Goal: Task Accomplishment & Management: Use online tool/utility

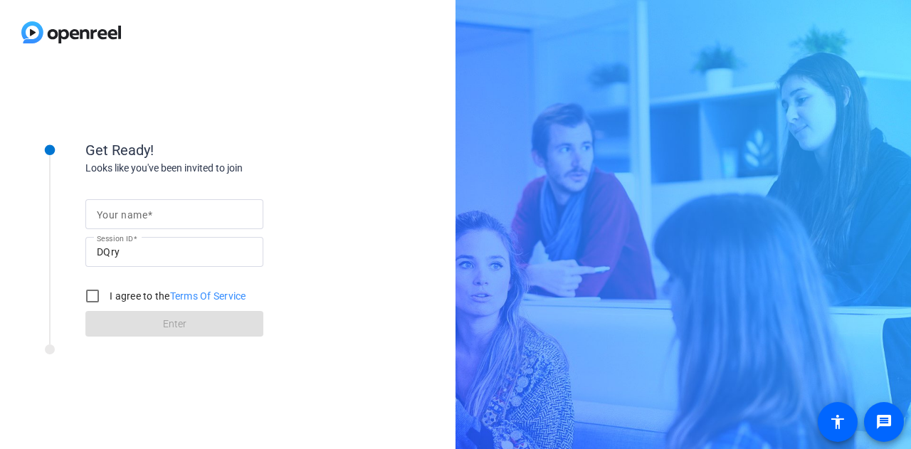
click at [194, 191] on div "Your name Session ID DQry I agree to the Terms Of Service Enter" at bounding box center [227, 257] width 285 height 162
click at [176, 211] on input "Your name" at bounding box center [174, 214] width 155 height 17
type input "[PERSON_NAME]"
click at [95, 266] on input "I agree to the Terms Of Service" at bounding box center [92, 296] width 28 height 28
checkbox input "true"
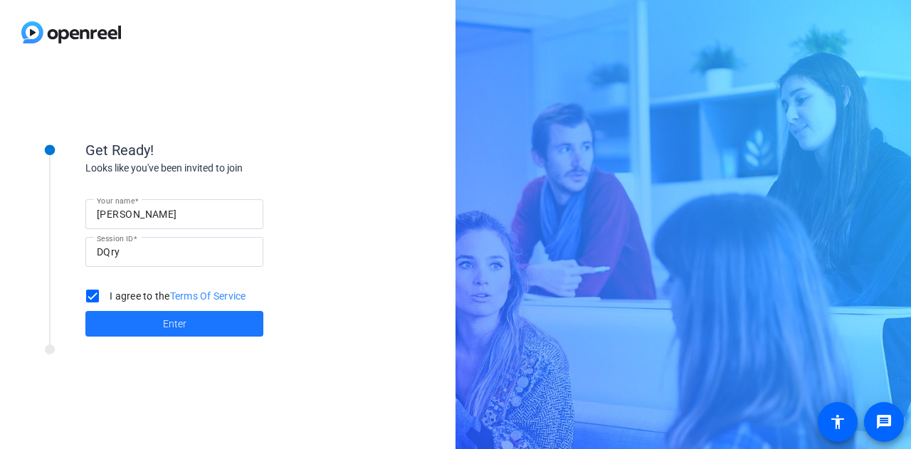
drag, startPoint x: 148, startPoint y: 325, endPoint x: 138, endPoint y: 322, distance: 10.6
click at [150, 266] on span at bounding box center [174, 324] width 178 height 34
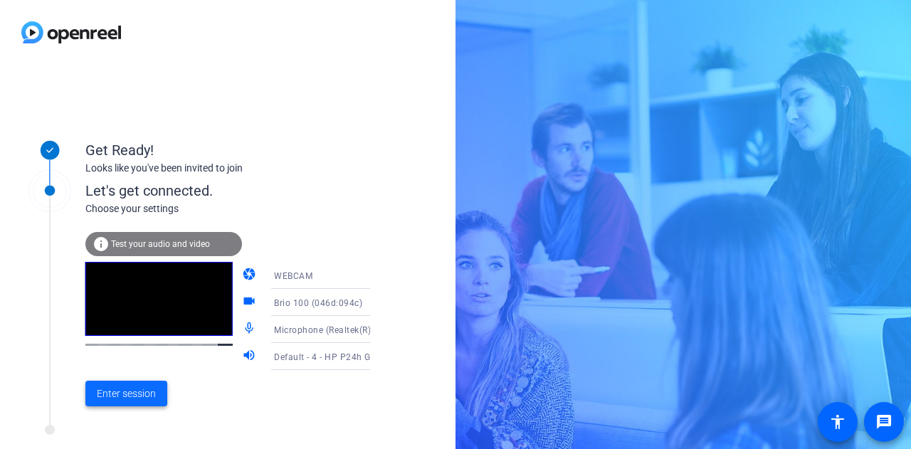
click at [127, 266] on span "Enter session" at bounding box center [126, 394] width 59 height 15
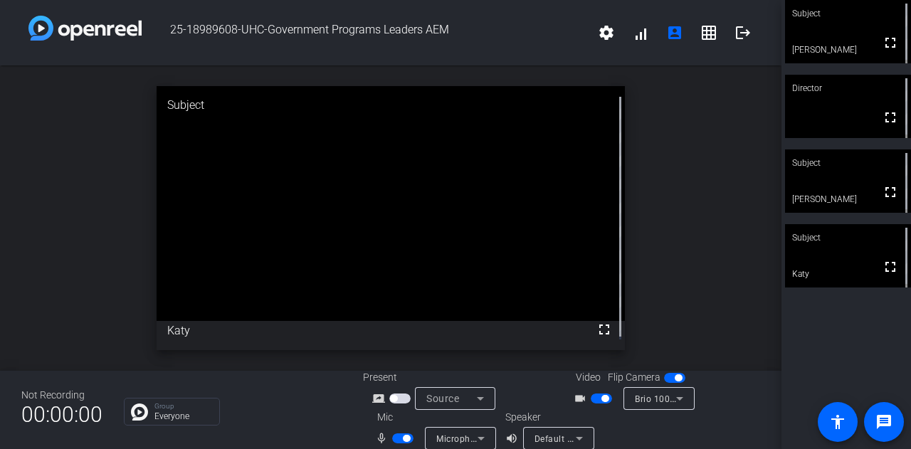
click at [392, 266] on span "button" at bounding box center [402, 439] width 21 height 10
click at [405, 266] on span "button" at bounding box center [402, 439] width 21 height 10
click at [393, 266] on span "button" at bounding box center [402, 439] width 21 height 10
click at [540, 266] on span "button" at bounding box center [601, 399] width 21 height 10
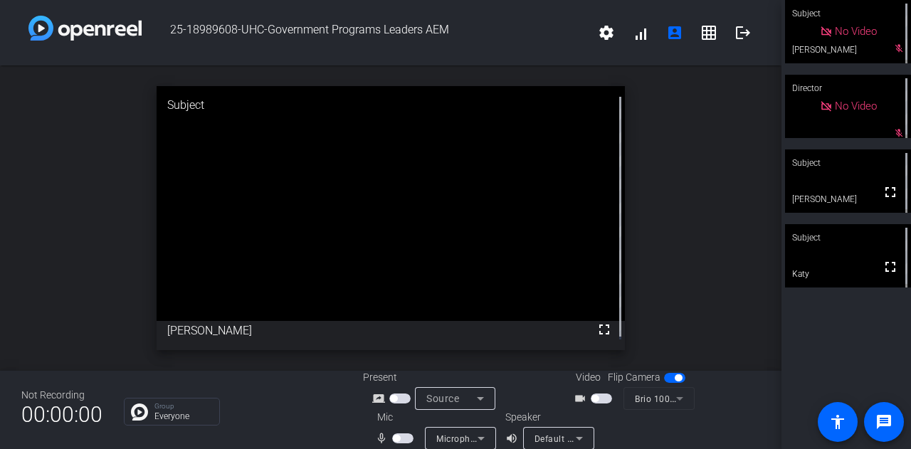
click at [397, 266] on button "button" at bounding box center [402, 439] width 21 height 10
click at [389, 266] on mat-icon "mic_none" at bounding box center [383, 438] width 17 height 17
click at [392, 266] on span "button" at bounding box center [402, 439] width 21 height 10
click at [404, 266] on span "button" at bounding box center [402, 439] width 21 height 10
click at [396, 266] on span "button" at bounding box center [402, 439] width 21 height 10
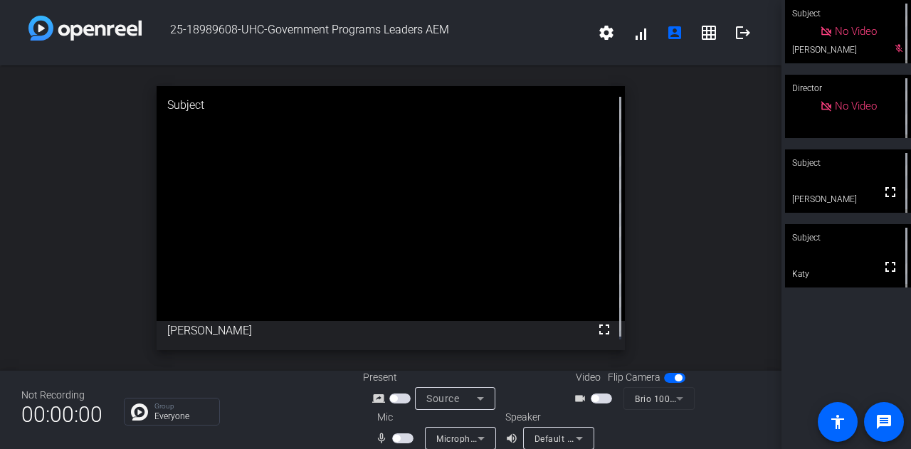
click at [540, 266] on span "button" at bounding box center [601, 399] width 21 height 10
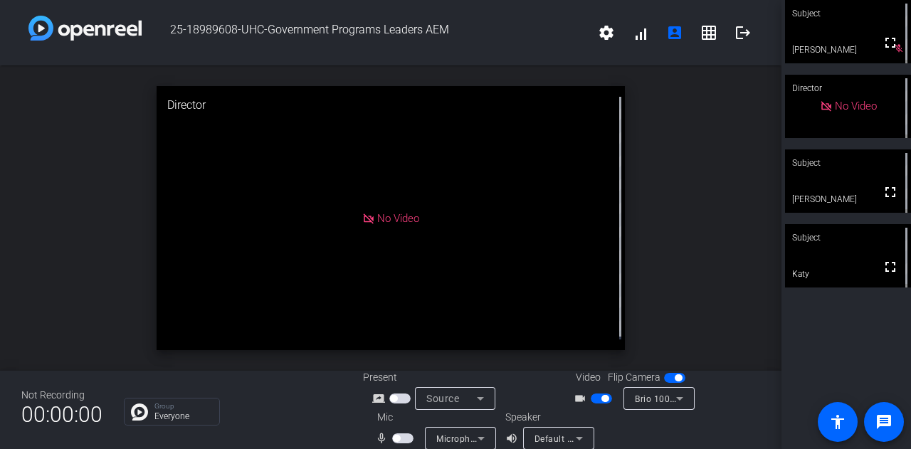
click at [540, 266] on span "button" at bounding box center [601, 399] width 21 height 10
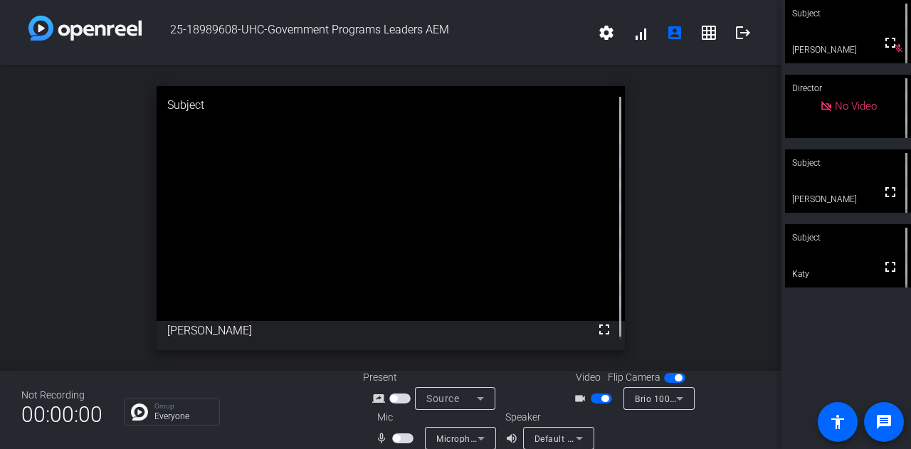
click at [406, 266] on span "button" at bounding box center [402, 439] width 21 height 10
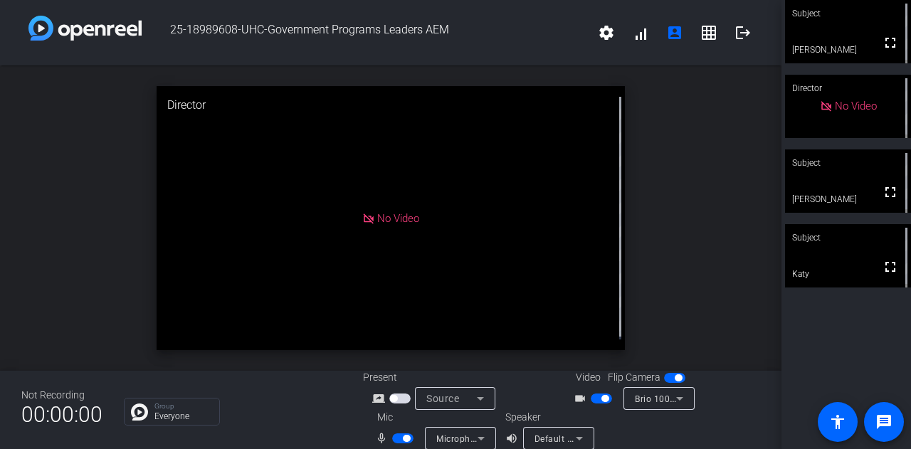
click at [394, 266] on span "button" at bounding box center [402, 439] width 21 height 10
click at [404, 266] on span "button" at bounding box center [402, 439] width 21 height 10
click at [392, 266] on span "button" at bounding box center [402, 439] width 21 height 10
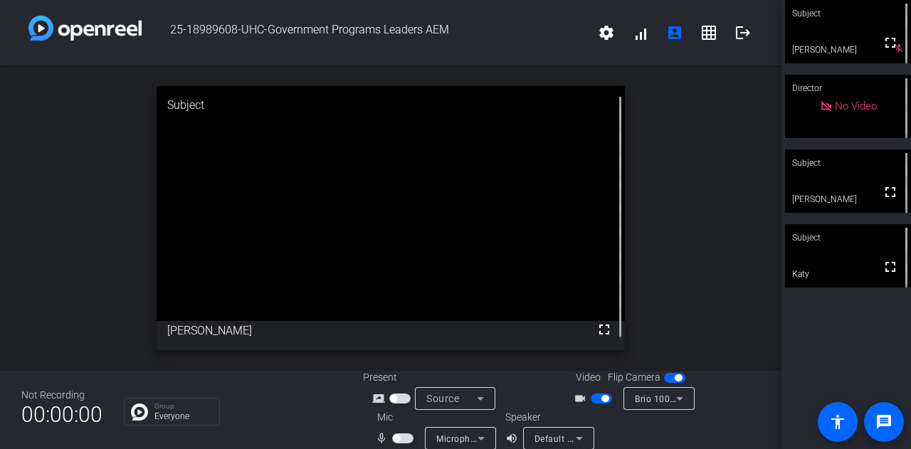
click at [540, 266] on span "button" at bounding box center [601, 399] width 21 height 10
click at [403, 266] on span "button" at bounding box center [402, 439] width 21 height 10
click at [540, 266] on span "button" at bounding box center [601, 399] width 21 height 10
click at [392, 266] on span "button" at bounding box center [402, 439] width 21 height 10
click at [407, 266] on span "button" at bounding box center [402, 439] width 21 height 10
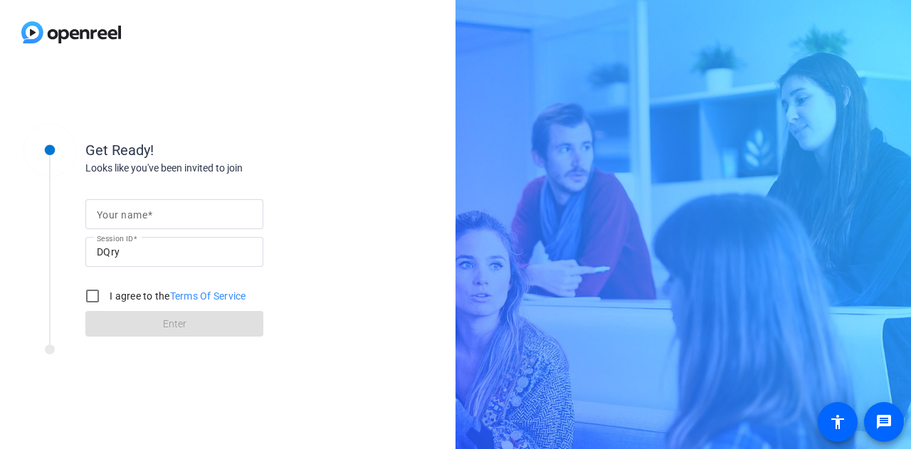
click at [140, 216] on mat-label "Your name" at bounding box center [122, 214] width 51 height 11
click at [140, 216] on input "Your name" at bounding box center [174, 214] width 155 height 17
type input "[PERSON_NAME]"
click at [94, 298] on input "I agree to the Terms Of Service" at bounding box center [92, 296] width 28 height 28
checkbox input "true"
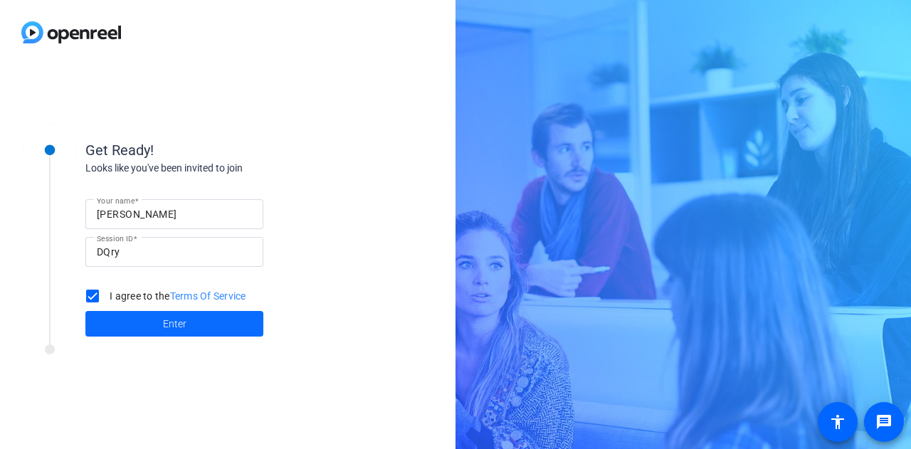
click at [147, 323] on span at bounding box center [174, 324] width 178 height 34
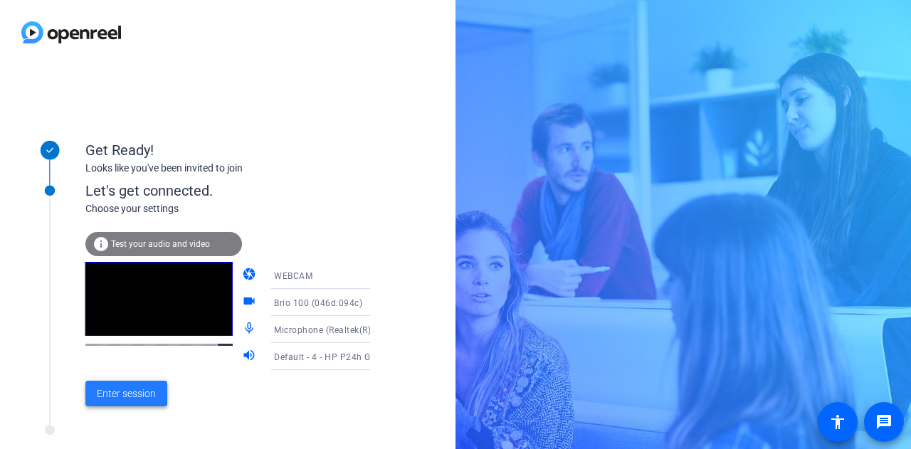
click at [137, 397] on span "Enter session" at bounding box center [126, 394] width 59 height 15
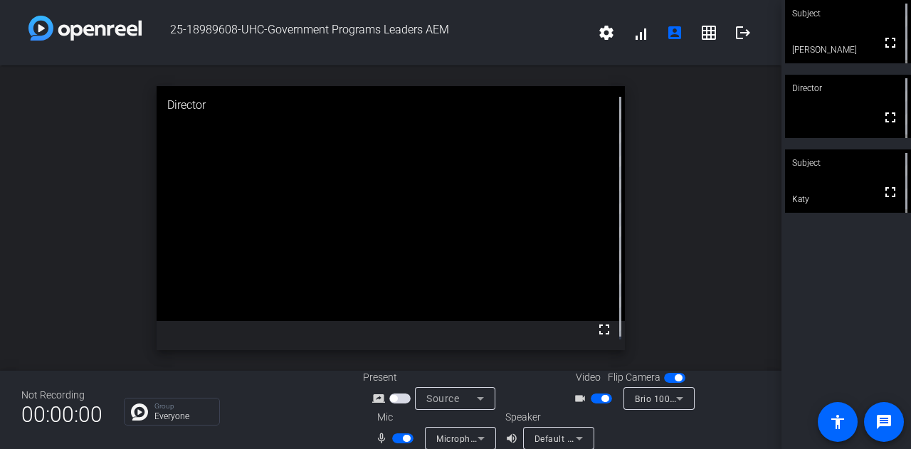
click at [393, 435] on span "button" at bounding box center [402, 439] width 21 height 10
drag, startPoint x: 399, startPoint y: 440, endPoint x: 406, endPoint y: 446, distance: 9.6
click at [399, 440] on span "button" at bounding box center [402, 439] width 21 height 10
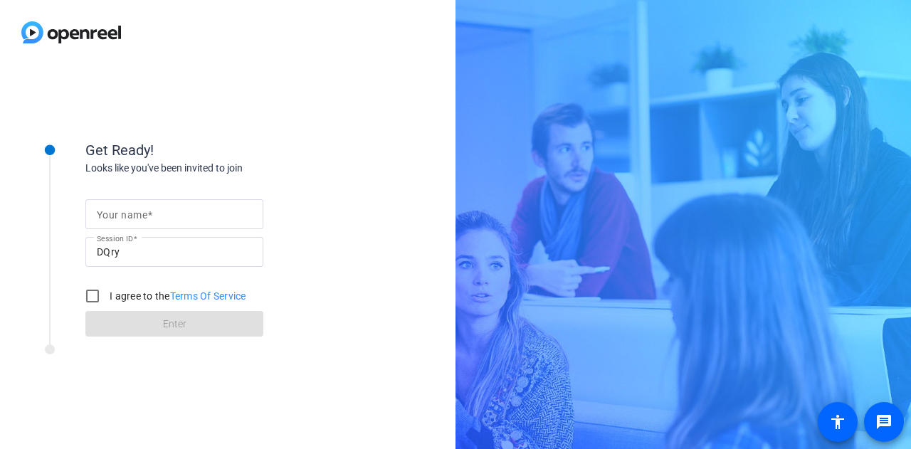
click at [122, 220] on mat-label "Your name" at bounding box center [122, 214] width 51 height 11
click at [122, 220] on input "Your name" at bounding box center [174, 214] width 155 height 17
type input "[PERSON_NAME]"
drag, startPoint x: 93, startPoint y: 293, endPoint x: 112, endPoint y: 323, distance: 35.9
click at [93, 294] on input "I agree to the Terms Of Service" at bounding box center [92, 296] width 28 height 28
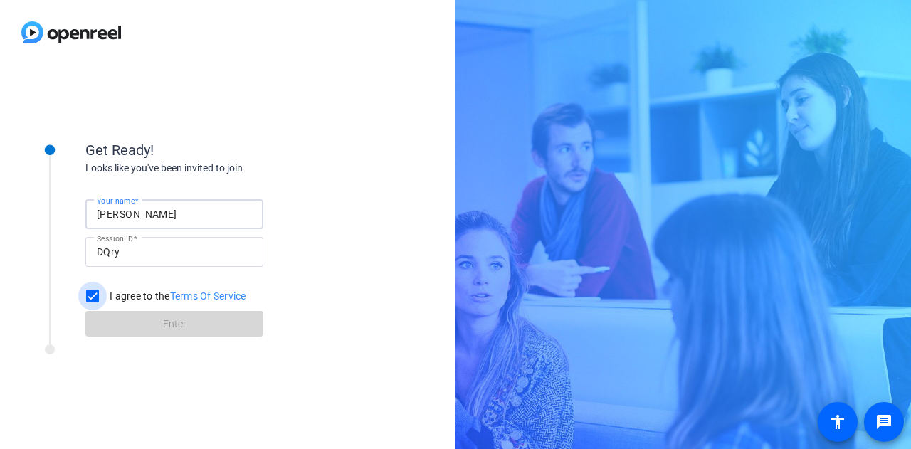
checkbox input "true"
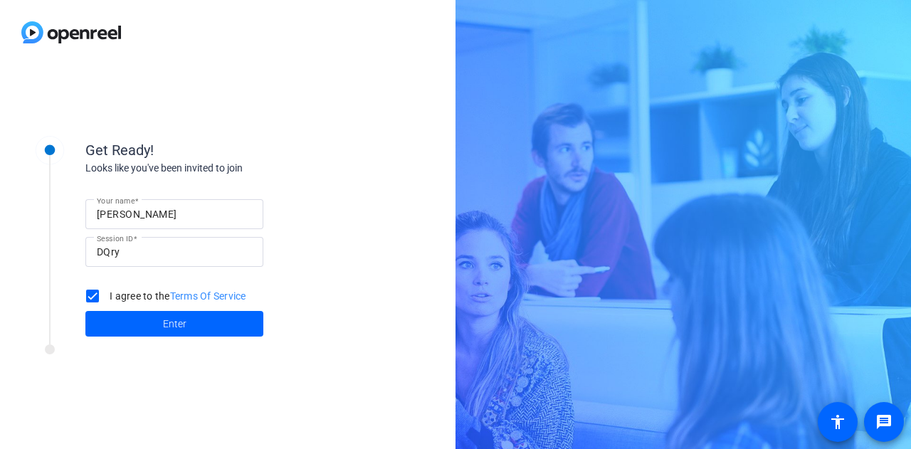
click at [128, 327] on span at bounding box center [174, 324] width 178 height 34
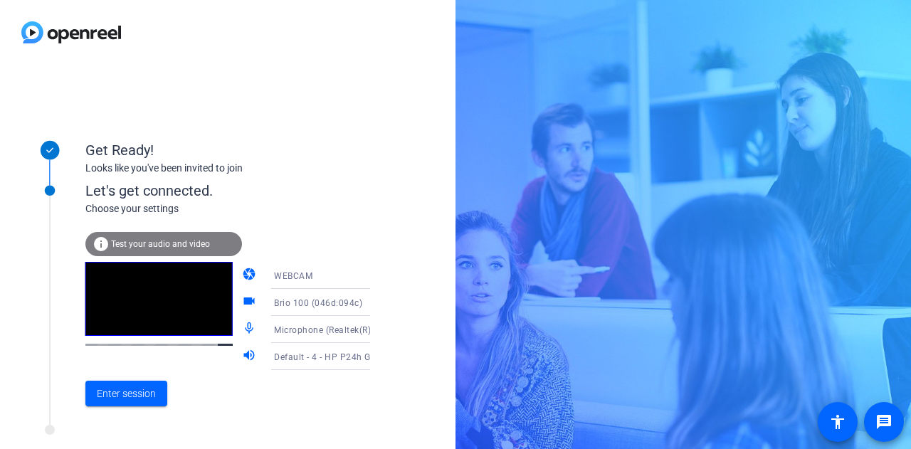
click at [258, 177] on div "Get Ready! Looks like you've been invited to join" at bounding box center [227, 146] width 285 height 63
click at [135, 394] on span "Enter session" at bounding box center [126, 394] width 59 height 15
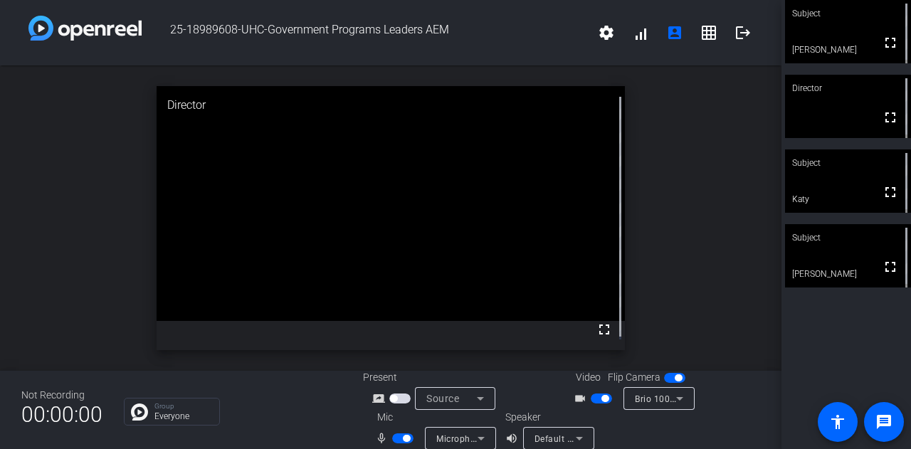
click at [395, 442] on span "button" at bounding box center [402, 439] width 21 height 10
click at [407, 439] on span "button" at bounding box center [402, 439] width 21 height 10
click at [396, 436] on span "button" at bounding box center [402, 439] width 21 height 10
click at [405, 437] on span "button" at bounding box center [402, 439] width 21 height 10
click at [392, 442] on span "button" at bounding box center [402, 439] width 21 height 10
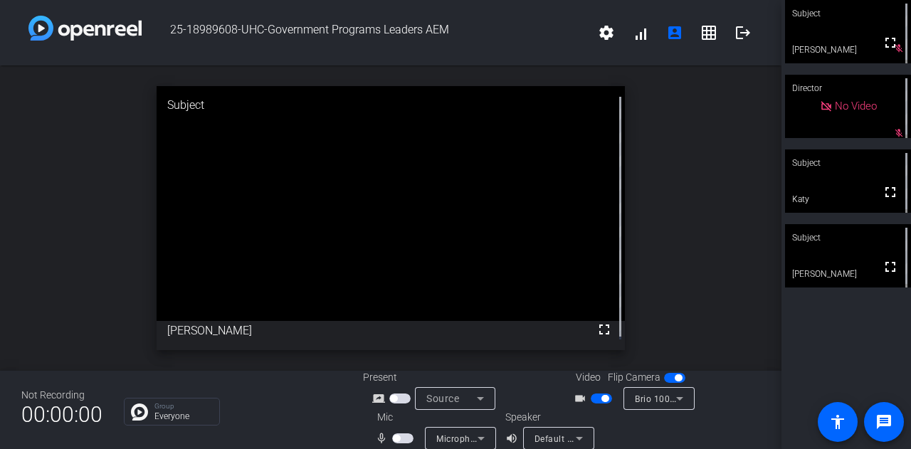
click at [404, 438] on span "button" at bounding box center [402, 439] width 21 height 10
click at [399, 441] on span "button" at bounding box center [402, 439] width 21 height 10
click at [406, 439] on span "button" at bounding box center [402, 439] width 21 height 10
click at [393, 441] on span "button" at bounding box center [402, 439] width 21 height 10
click at [407, 441] on span "button" at bounding box center [402, 439] width 21 height 10
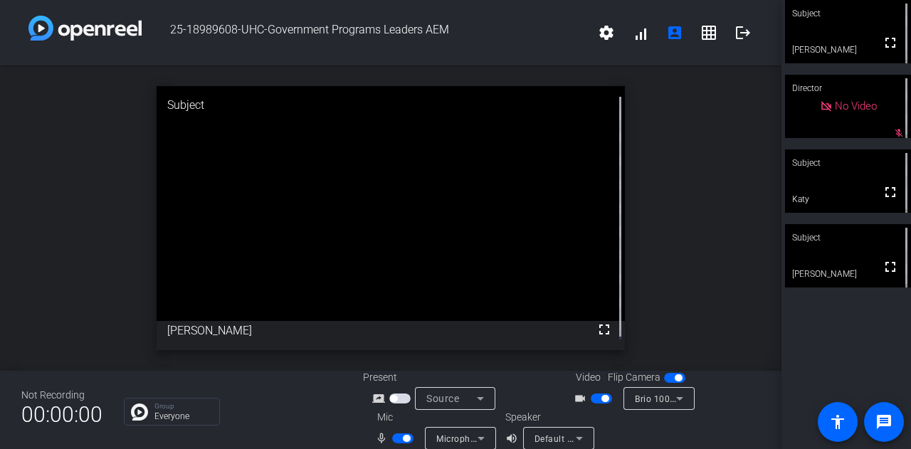
click at [394, 438] on span "button" at bounding box center [402, 439] width 21 height 10
click at [404, 438] on span "button" at bounding box center [402, 439] width 21 height 10
click at [394, 436] on span "button" at bounding box center [402, 439] width 21 height 10
click at [592, 401] on span "button" at bounding box center [601, 399] width 21 height 10
click at [408, 439] on span "button" at bounding box center [402, 439] width 21 height 10
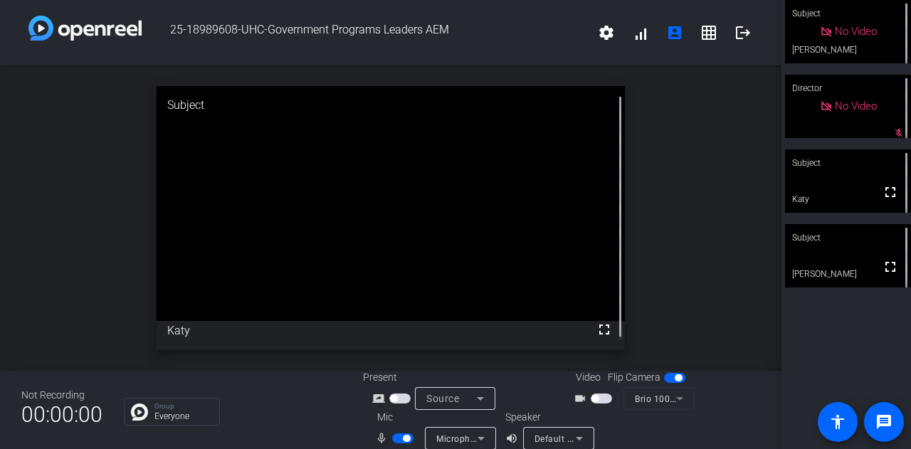
click at [393, 441] on span "button" at bounding box center [402, 439] width 21 height 10
click at [404, 438] on span "button" at bounding box center [402, 439] width 21 height 10
click at [603, 401] on span "button" at bounding box center [601, 399] width 21 height 10
click at [592, 399] on span "button" at bounding box center [601, 399] width 21 height 10
click at [394, 438] on span "button" at bounding box center [402, 439] width 21 height 10
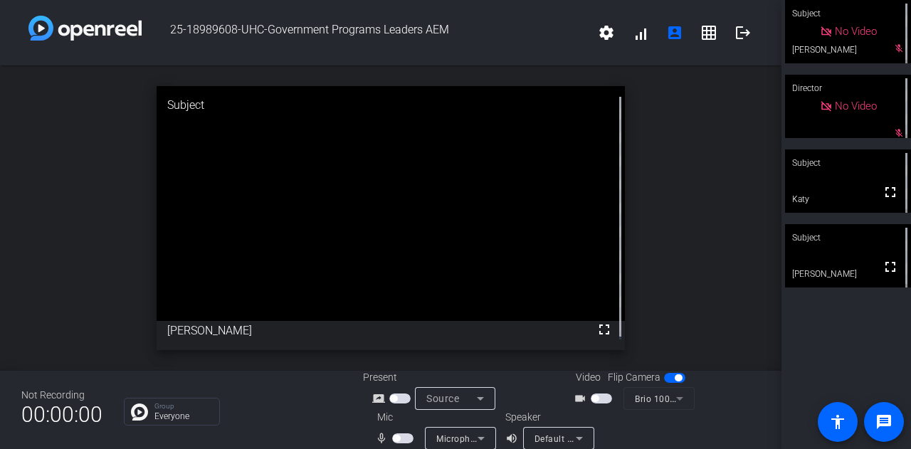
click at [607, 402] on button "button" at bounding box center [601, 399] width 21 height 10
click at [408, 438] on span "button" at bounding box center [402, 439] width 21 height 10
click at [396, 438] on span "button" at bounding box center [402, 439] width 21 height 10
click at [406, 438] on span "button" at bounding box center [402, 439] width 21 height 10
